Goal: Task Accomplishment & Management: Use online tool/utility

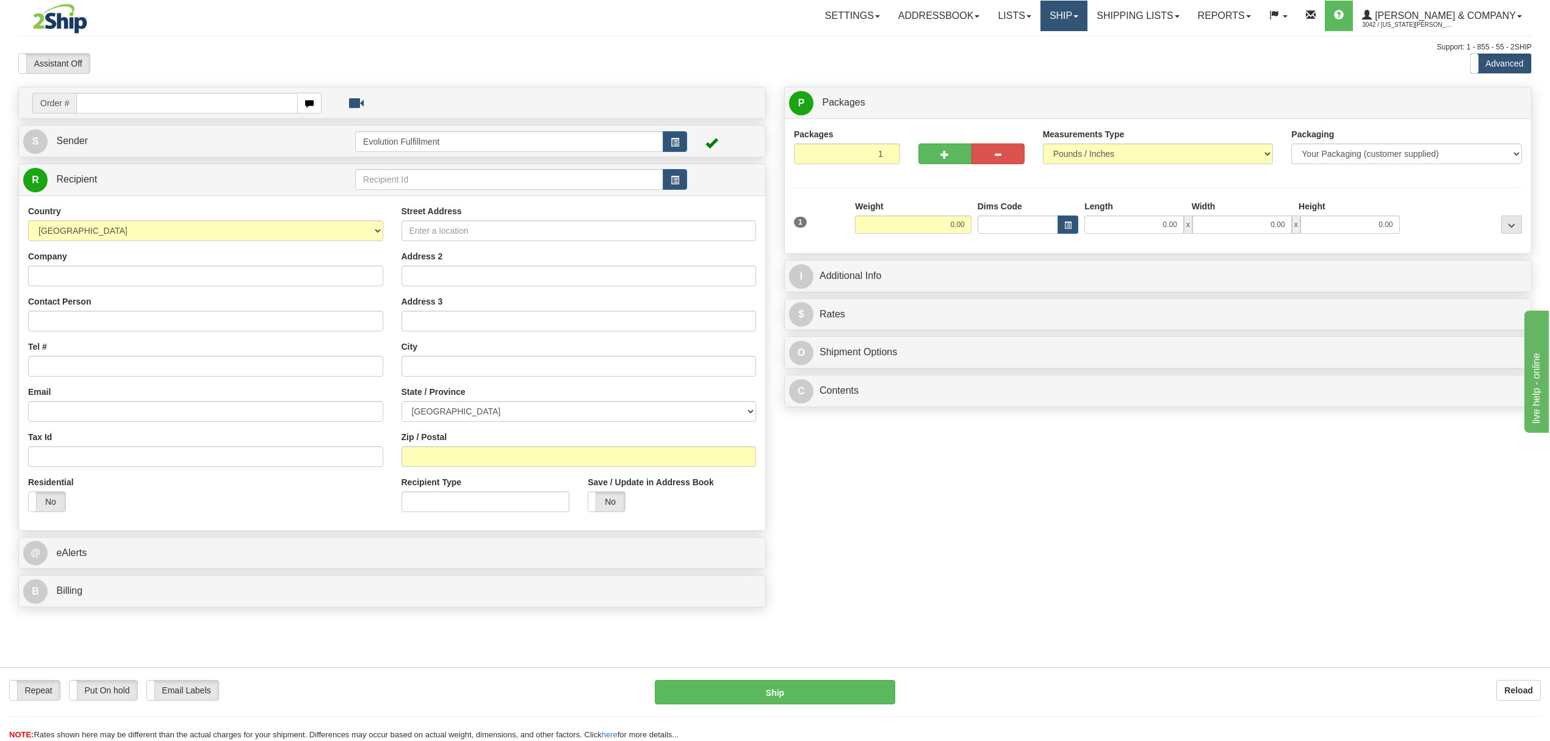
click at [1087, 20] on link "Ship" at bounding box center [1063, 16] width 47 height 31
click at [1075, 57] on span "OnHold / Order Queue" at bounding box center [1032, 59] width 86 height 10
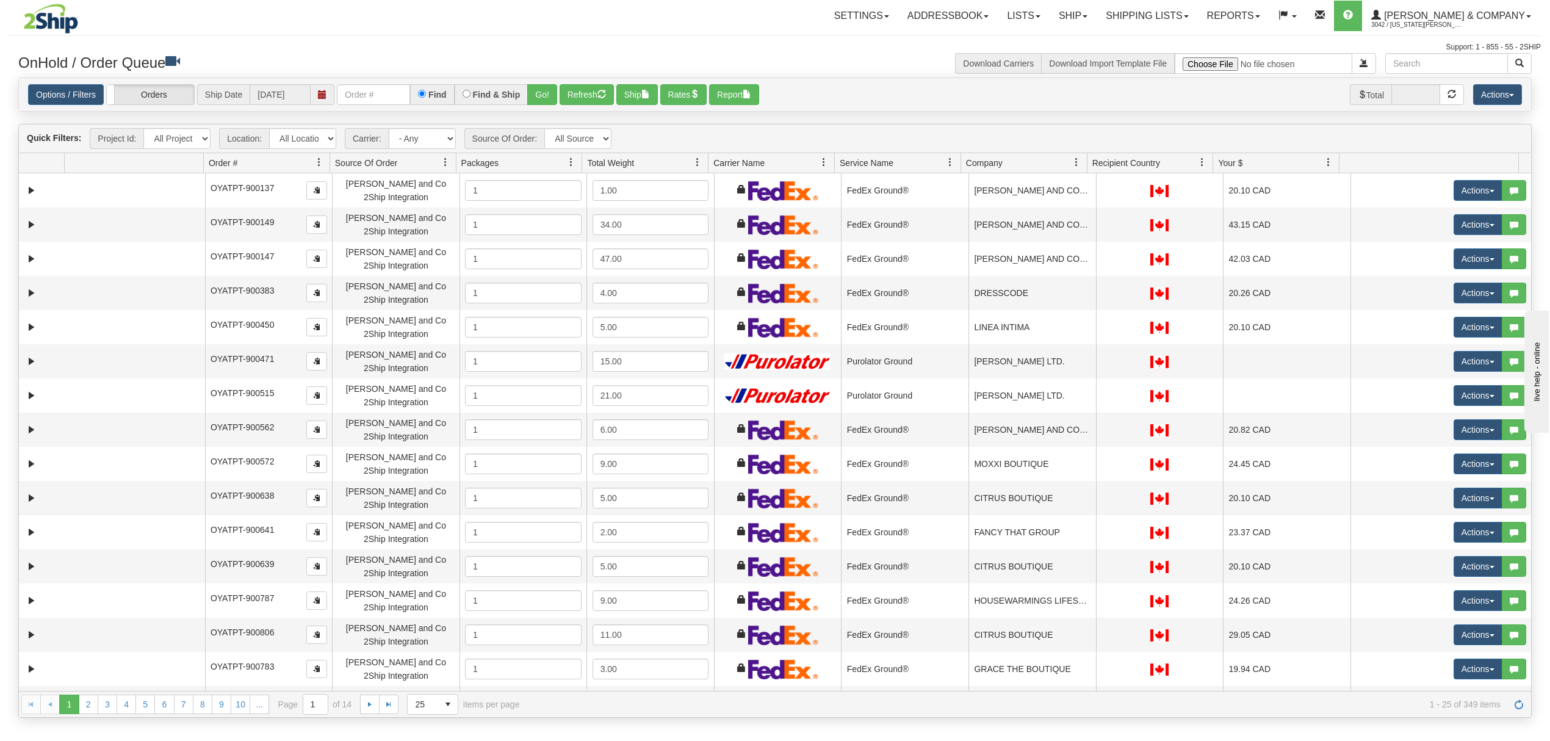
click at [378, 105] on div "Find Find & Ship Go!" at bounding box center [447, 94] width 220 height 21
click at [377, 105] on div "Find Find & Ship Go!" at bounding box center [447, 94] width 220 height 21
click at [381, 98] on input "text" at bounding box center [373, 94] width 73 height 21
type input "OYATPT-903434"
click at [552, 98] on button "Go!" at bounding box center [542, 94] width 30 height 21
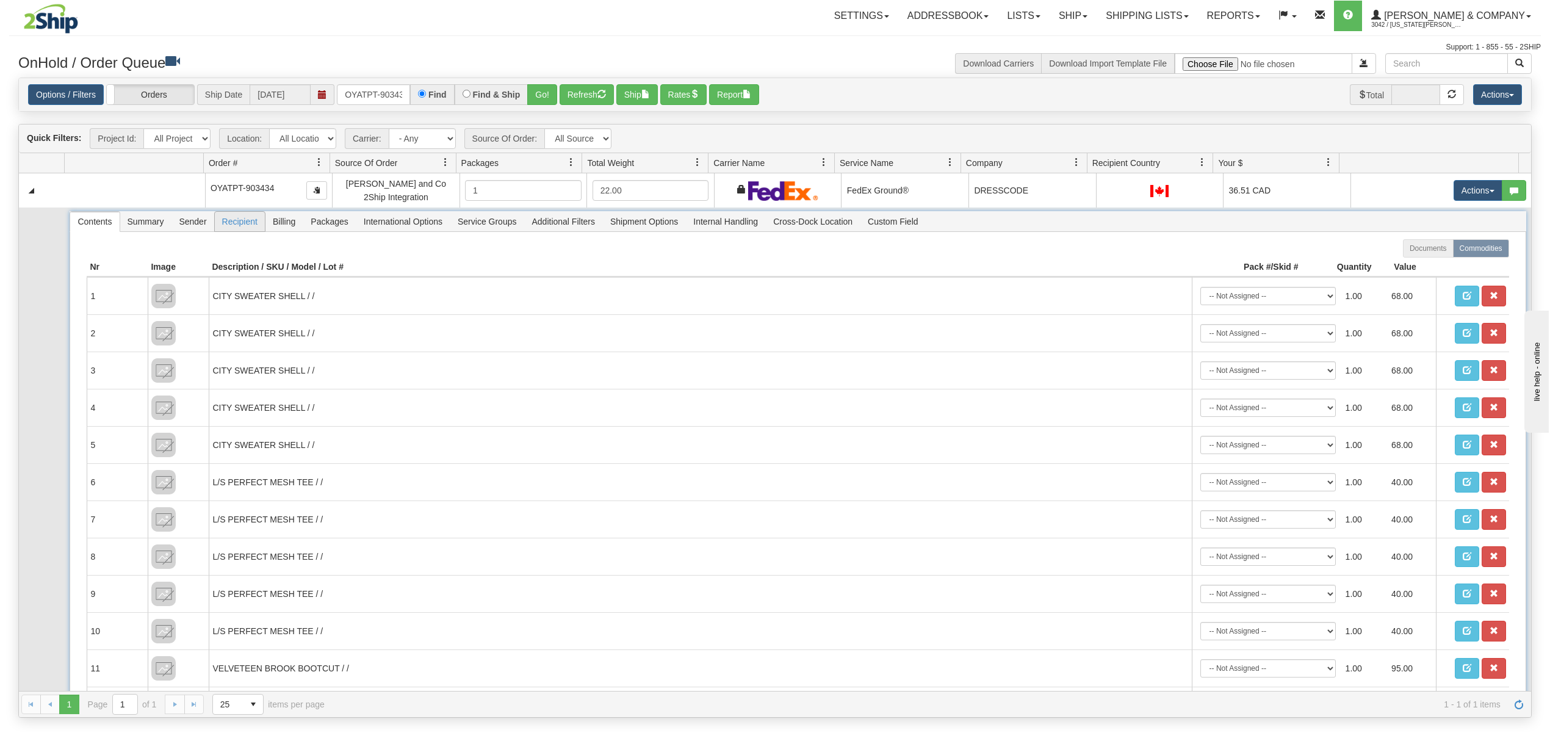
click at [238, 231] on span "Recipient" at bounding box center [240, 222] width 50 height 20
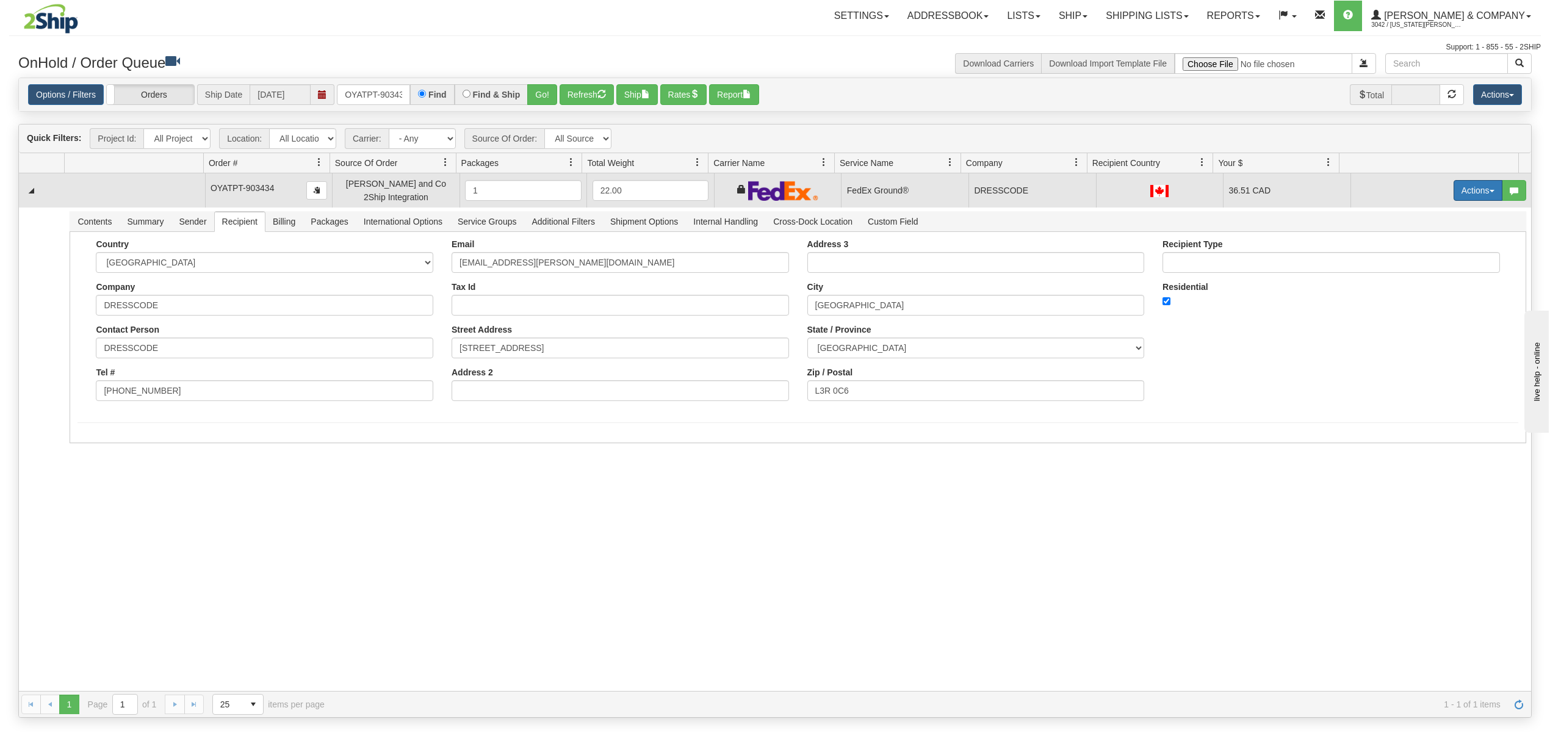
click at [1470, 198] on button "Actions" at bounding box center [1478, 190] width 49 height 21
click at [1435, 259] on link "Ship" at bounding box center [1453, 261] width 98 height 16
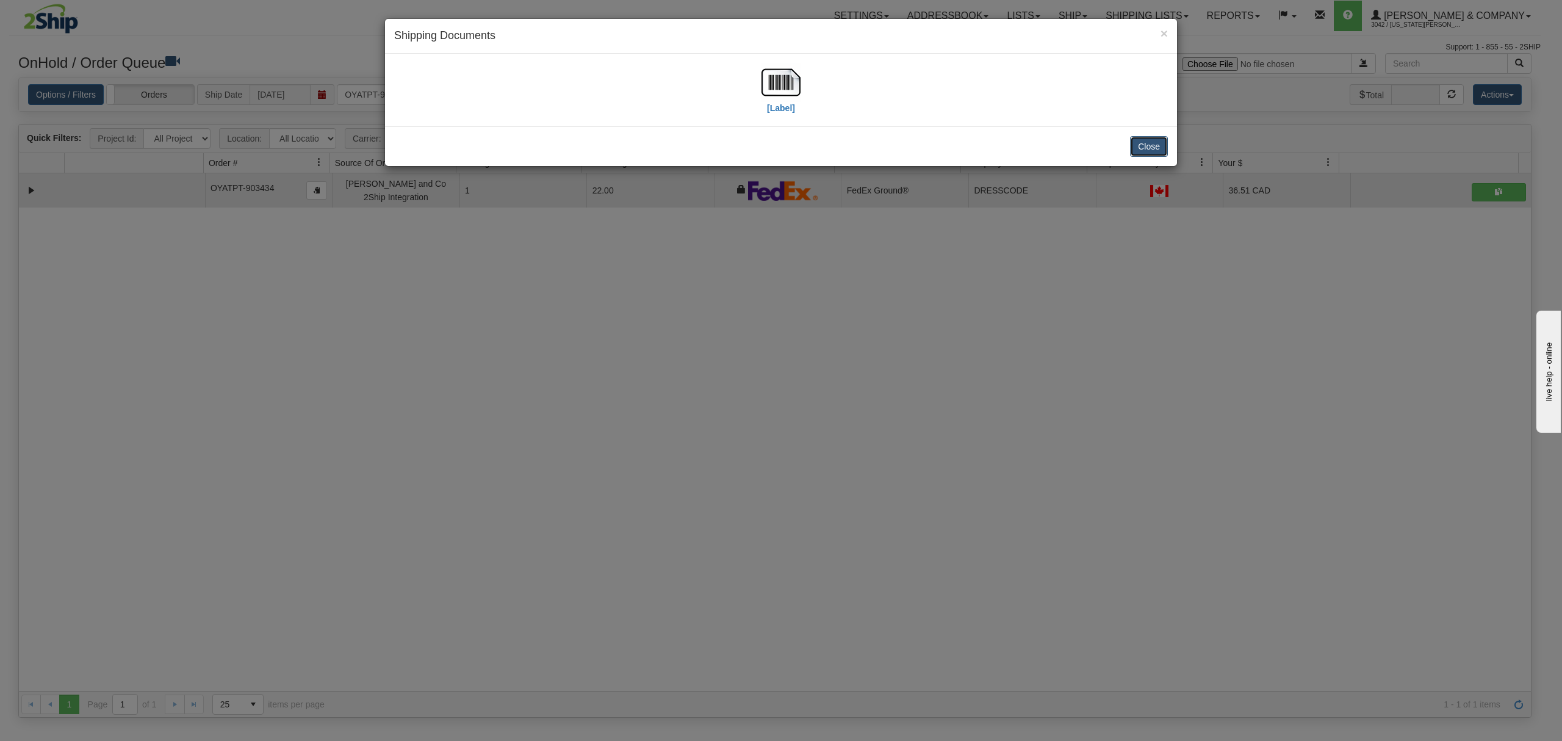
click at [1155, 146] on button "Close" at bounding box center [1149, 146] width 38 height 21
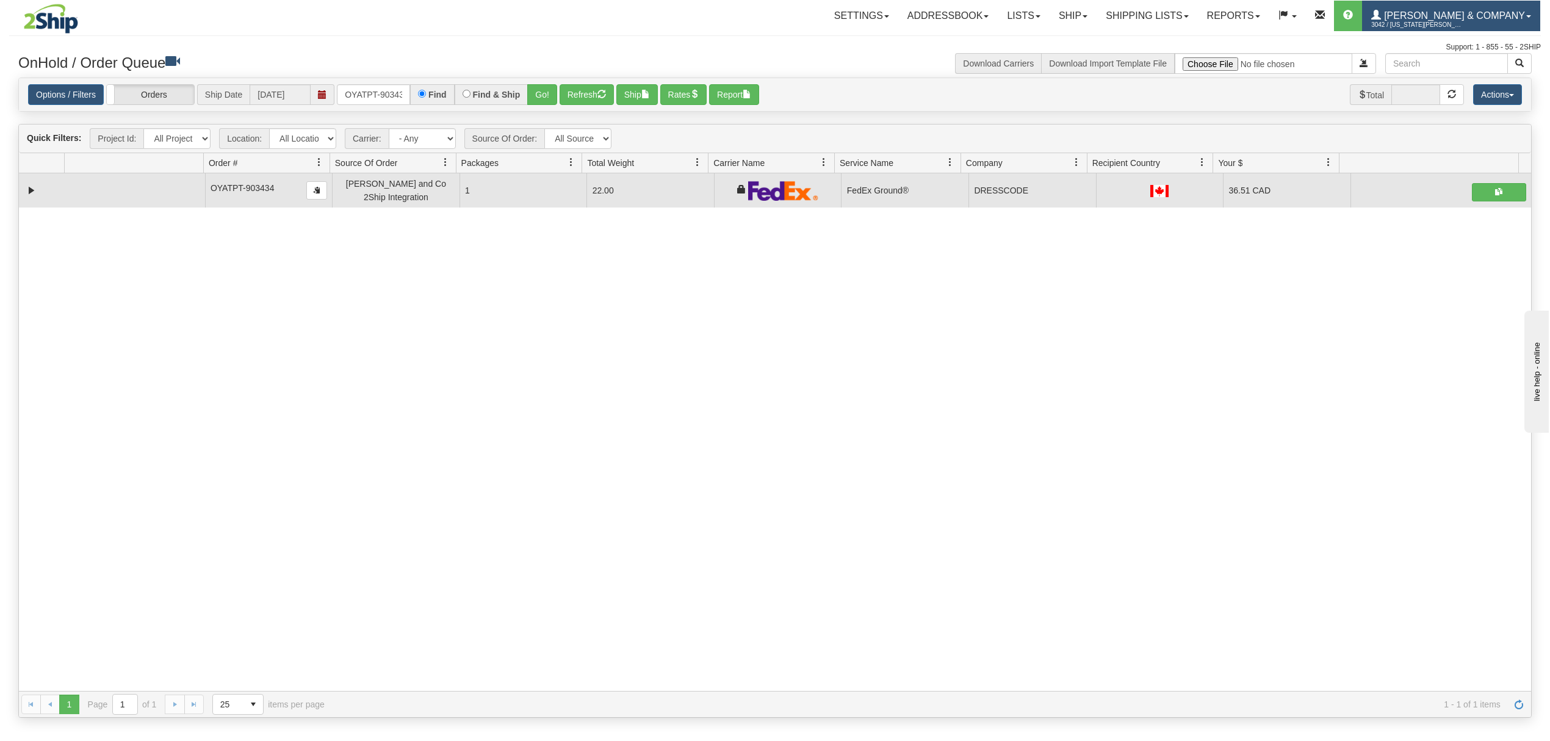
click at [1460, 21] on span "3042 / Montana Yates" at bounding box center [1417, 25] width 92 height 12
click at [1461, 71] on span "LOG OUT" at bounding box center [1459, 75] width 38 height 10
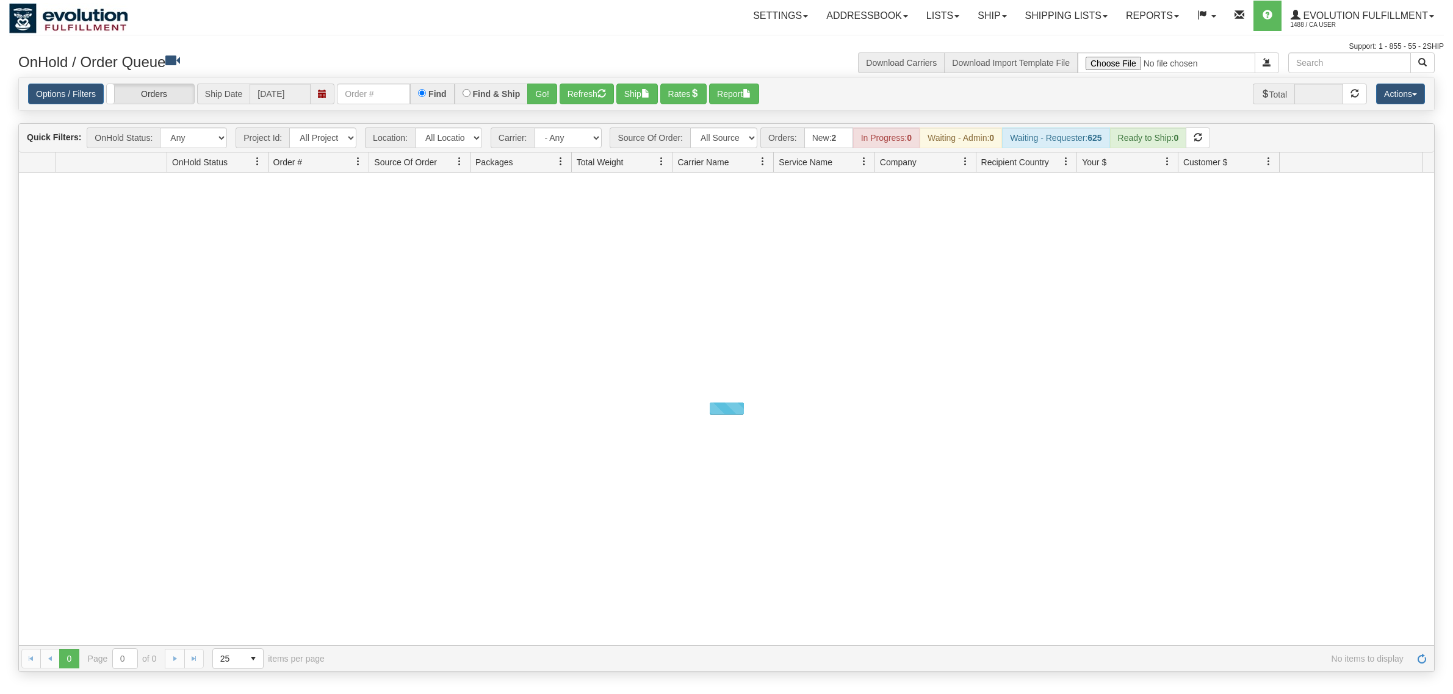
click at [372, 99] on input "text" at bounding box center [373, 94] width 73 height 21
